Goal: Navigation & Orientation: Find specific page/section

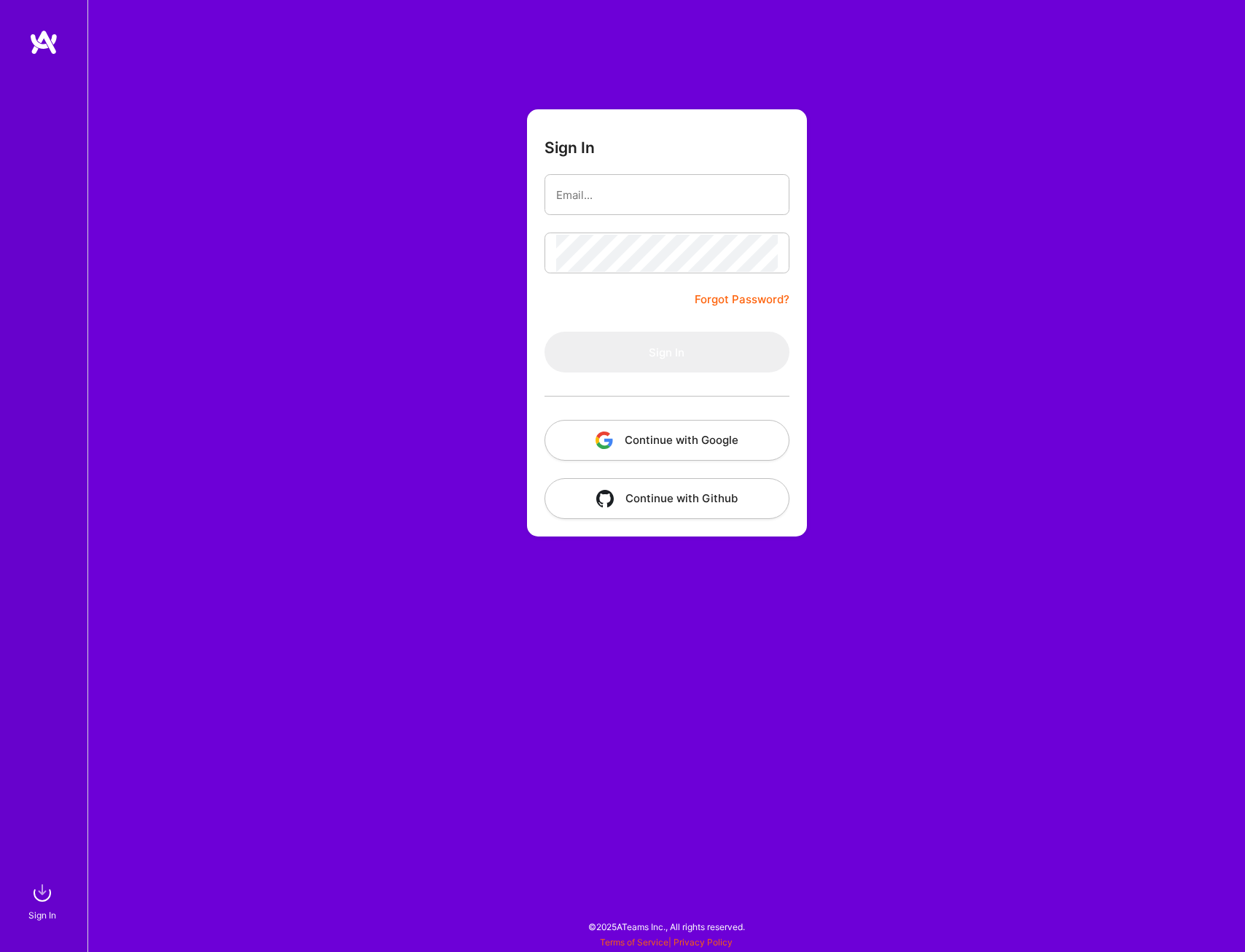
click at [683, 424] on button "Continue with Google" at bounding box center [666, 440] width 245 height 41
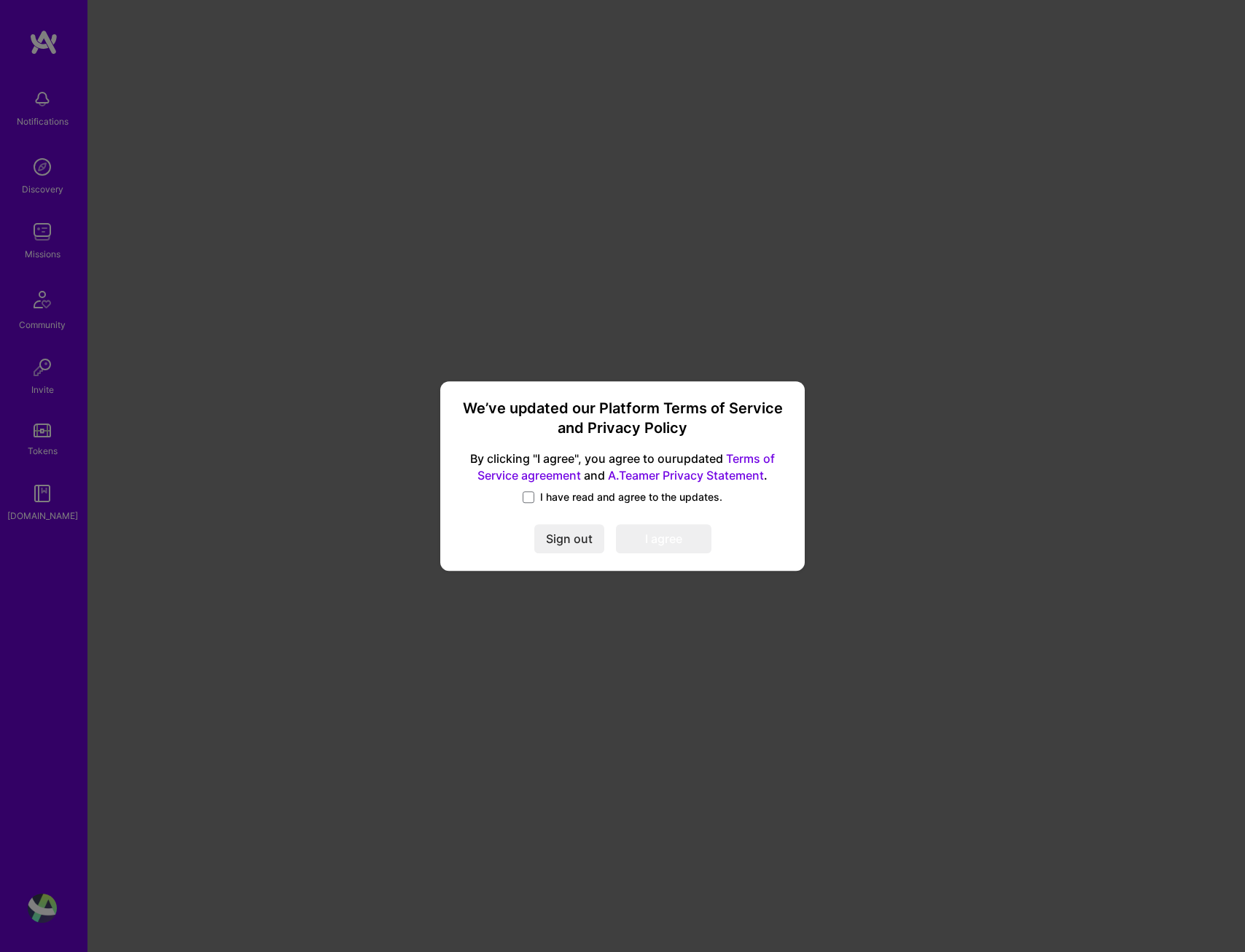
click at [594, 504] on span "I have read and agree to the updates." at bounding box center [632, 497] width 183 height 15
click at [0, 0] on input "I have read and agree to the updates." at bounding box center [0, 0] width 0 height 0
click at [653, 546] on button "I agree" at bounding box center [664, 539] width 96 height 29
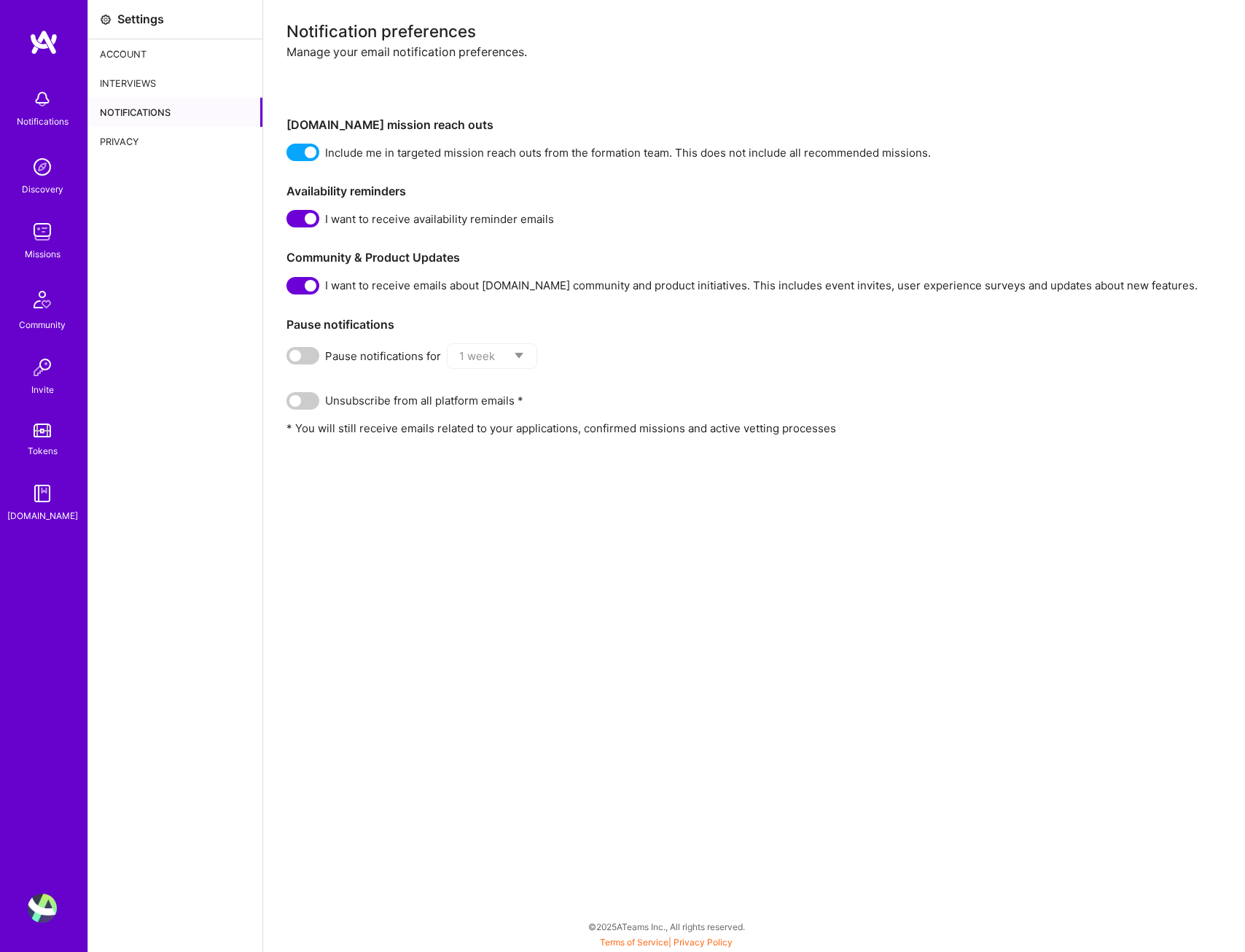
click at [137, 56] on div "Account" at bounding box center [175, 54] width 174 height 29
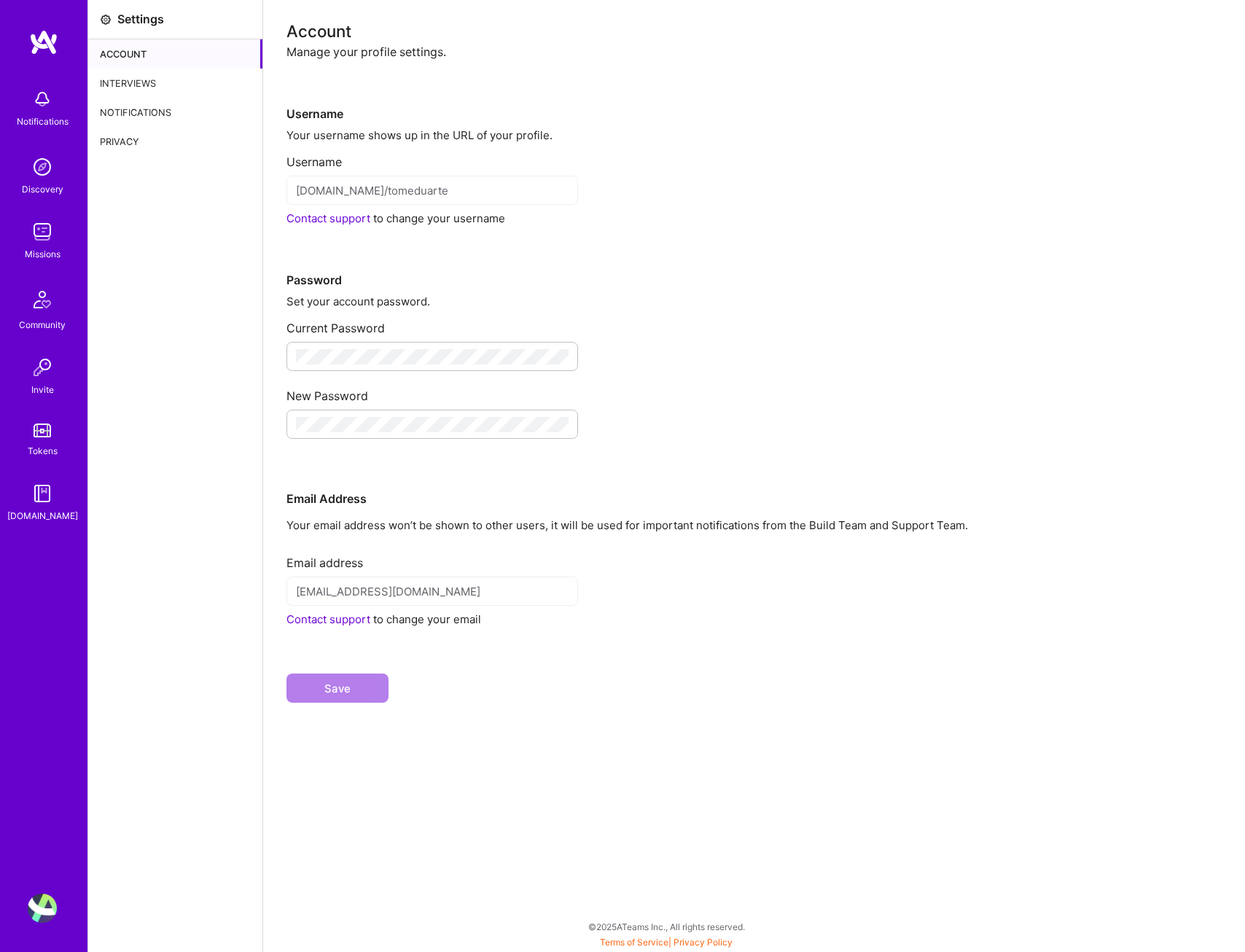
click at [137, 74] on div "Interviews" at bounding box center [175, 83] width 174 height 29
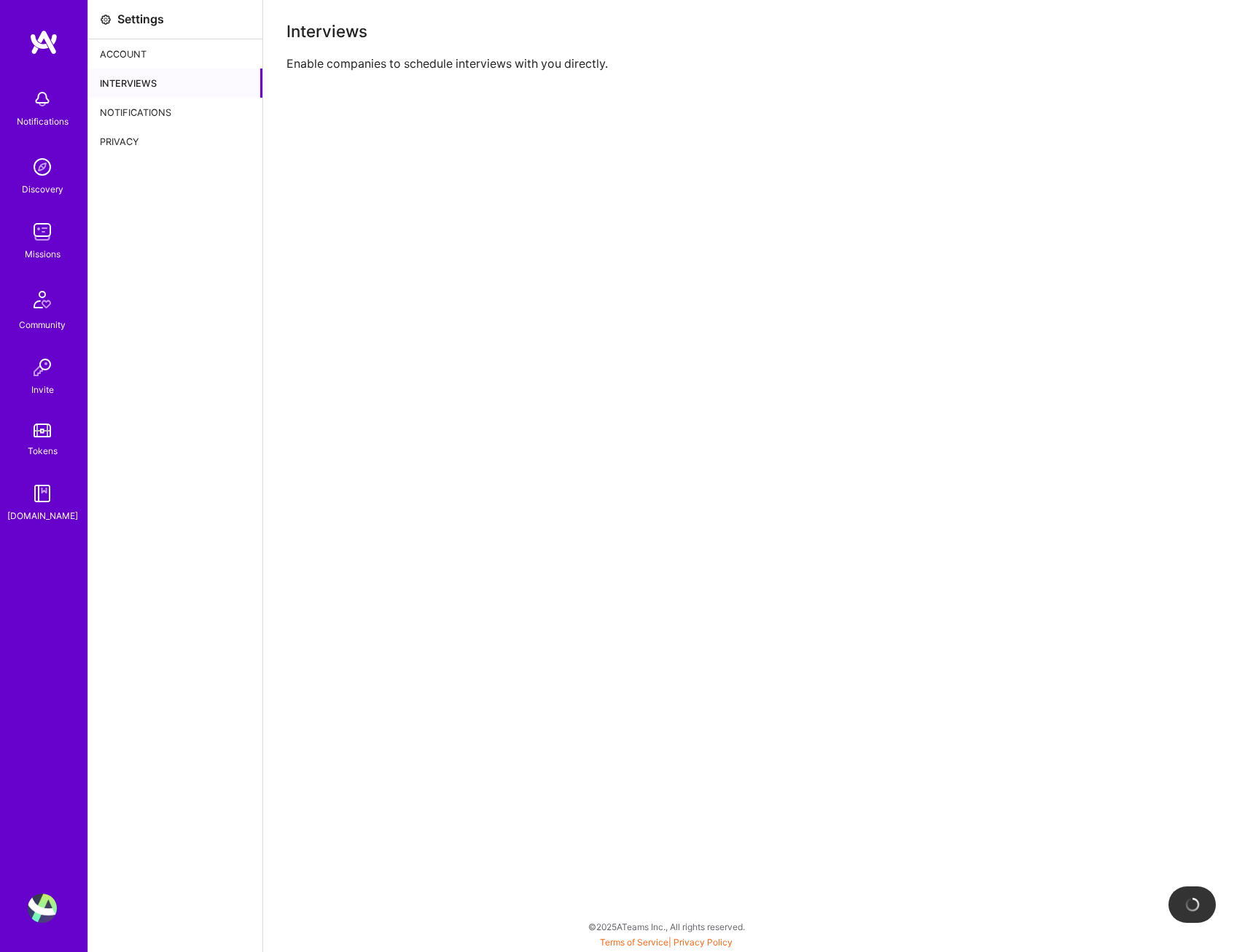
click at [137, 108] on div "Notifications" at bounding box center [175, 112] width 174 height 29
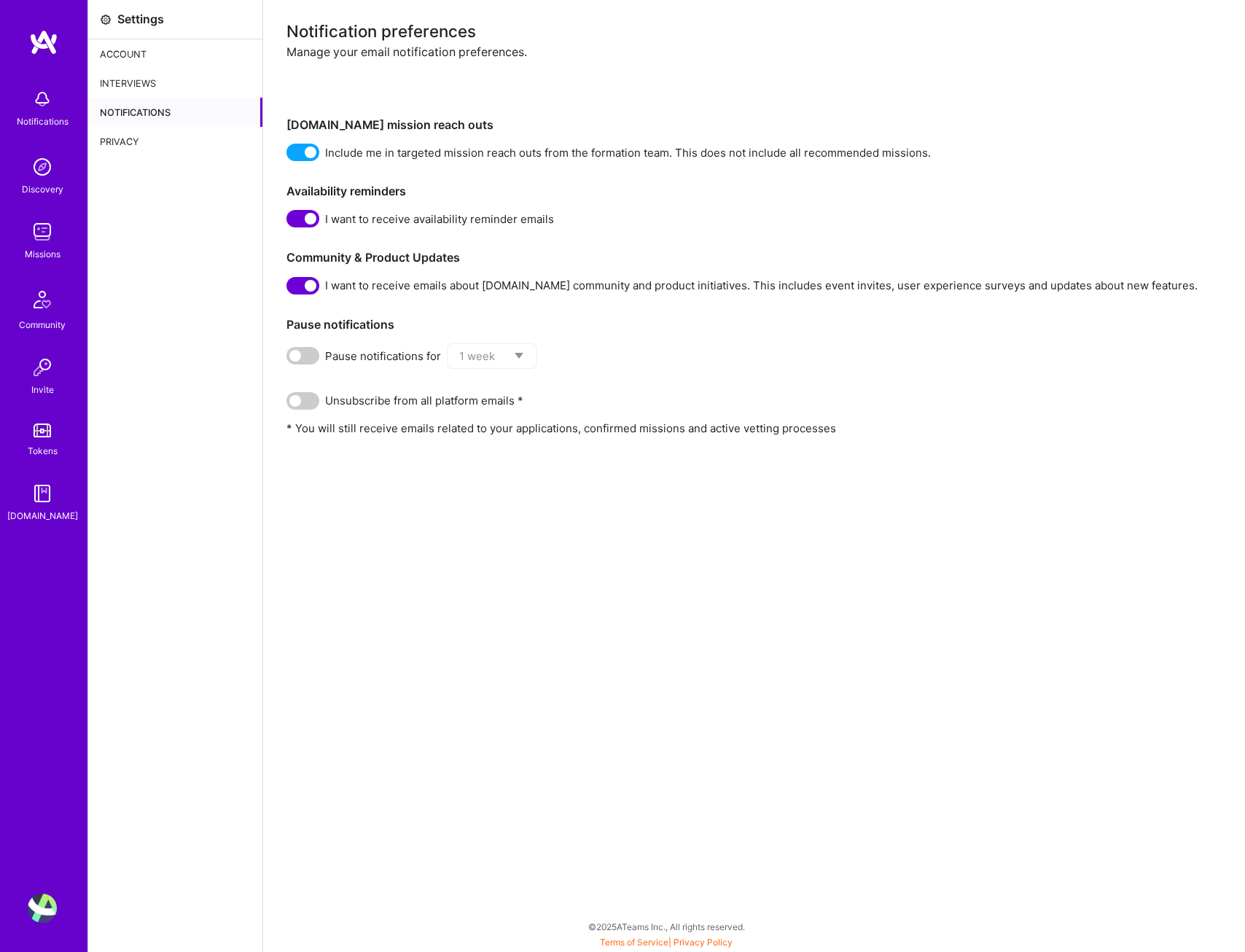
click at [129, 141] on div "Privacy" at bounding box center [175, 141] width 174 height 29
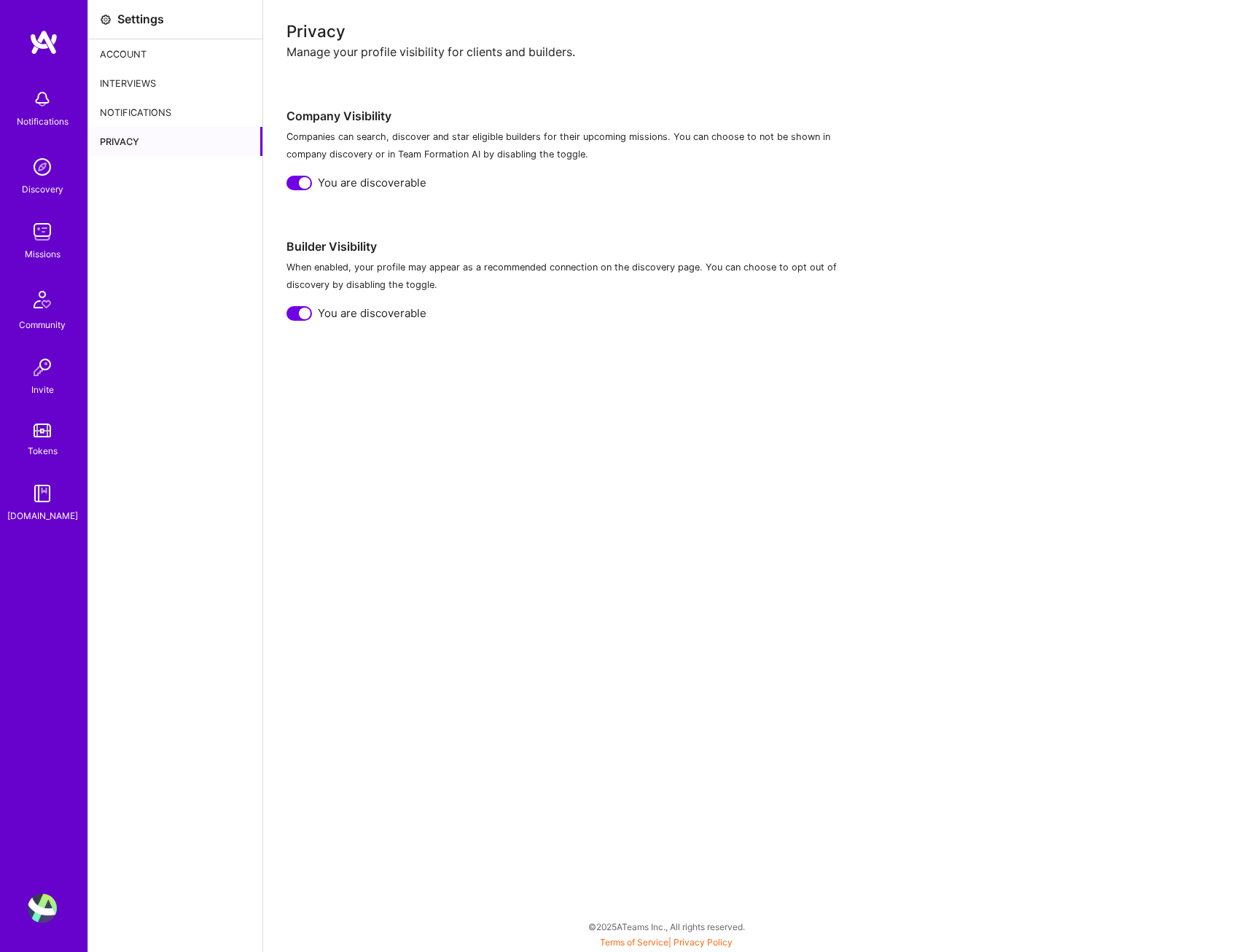
click at [53, 52] on img at bounding box center [44, 42] width 29 height 26
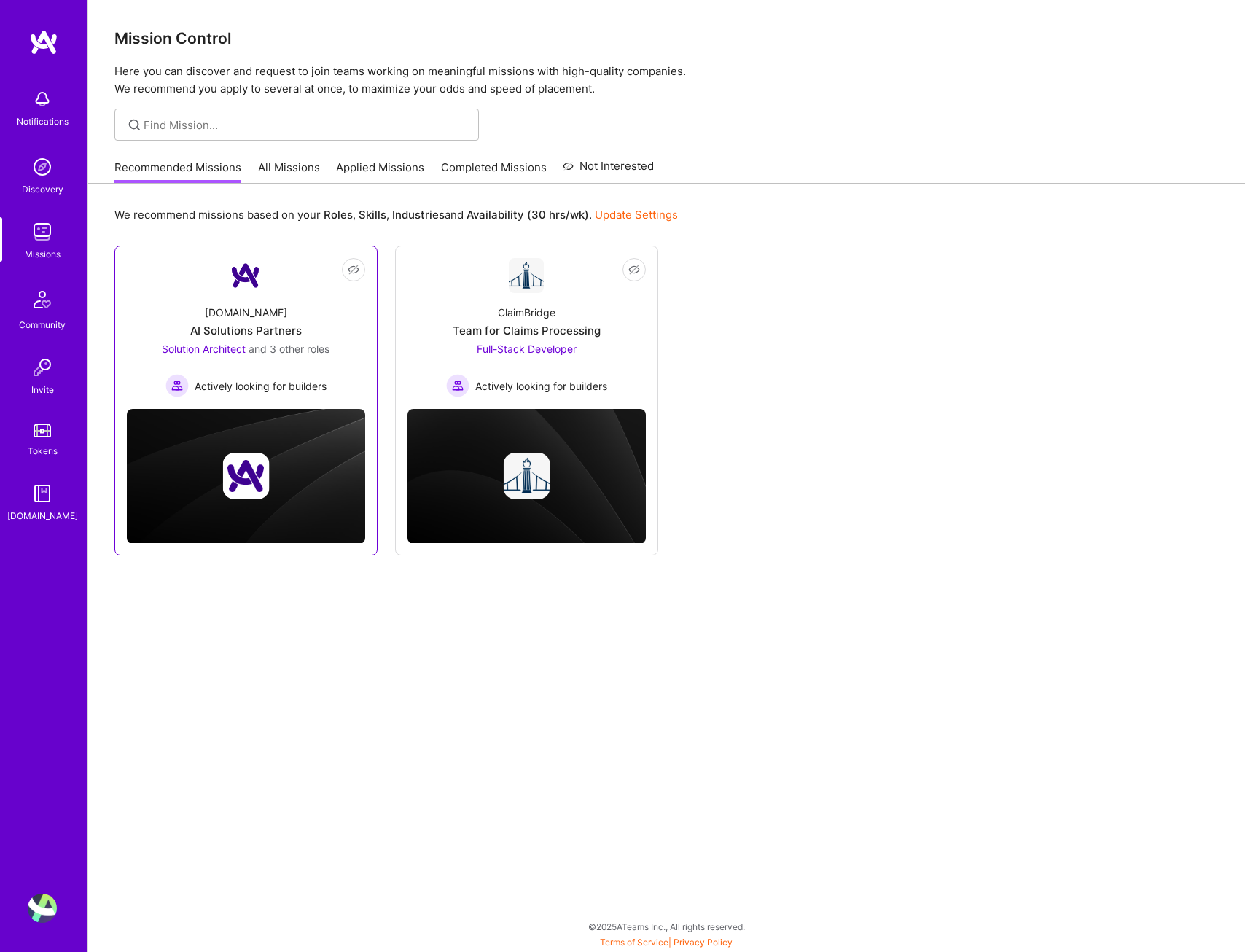
click at [298, 365] on div "Solution Architect and 3 other roles Actively looking for builders" at bounding box center [246, 369] width 168 height 56
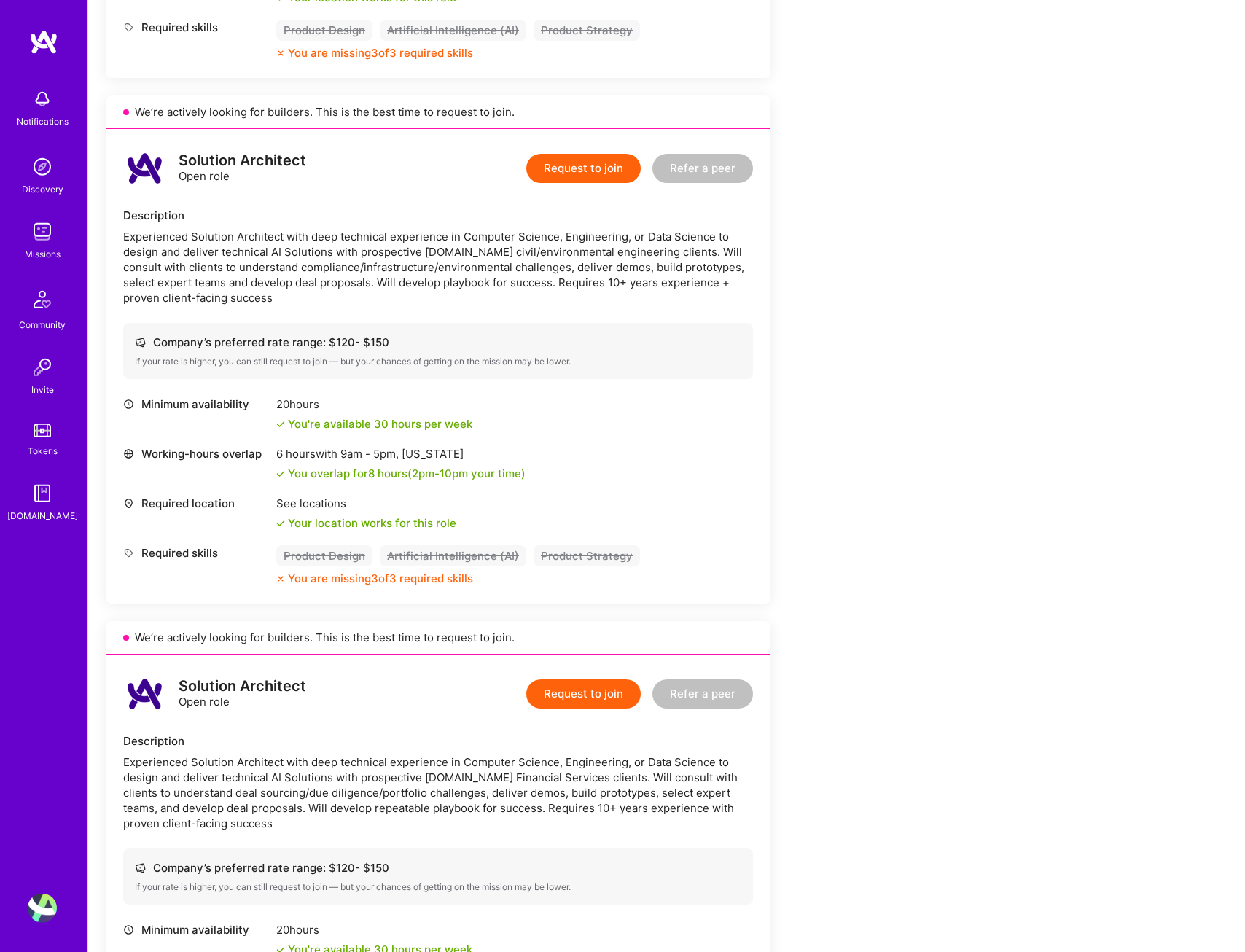
scroll to position [748, 0]
